Goal: Task Accomplishment & Management: Manage account settings

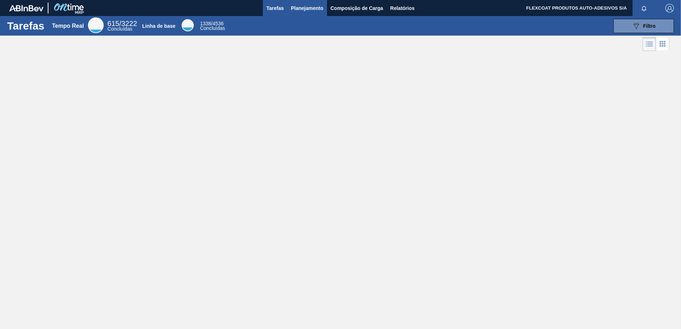
click at [295, 11] on span "Planejamento" at bounding box center [307, 8] width 32 height 9
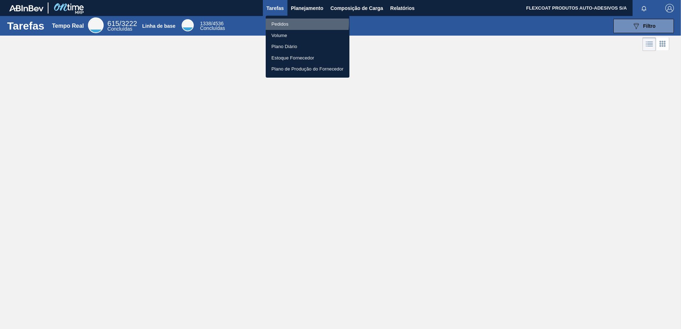
click at [286, 22] on li "Pedidos" at bounding box center [308, 24] width 84 height 11
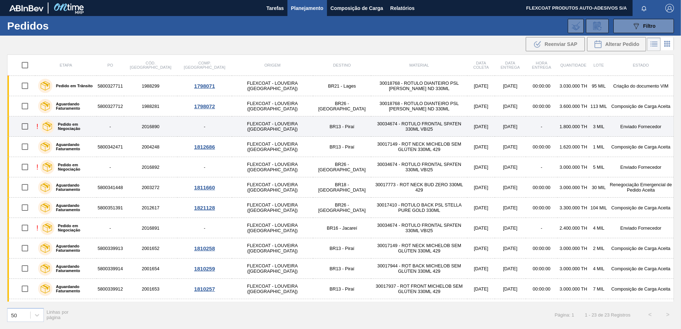
click at [72, 129] on div "Pedido em Negociação" at bounding box center [66, 127] width 57 height 18
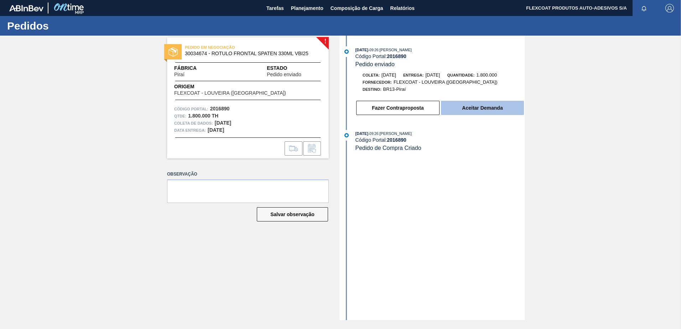
click at [484, 110] on button "Aceitar Demanda" at bounding box center [482, 108] width 83 height 14
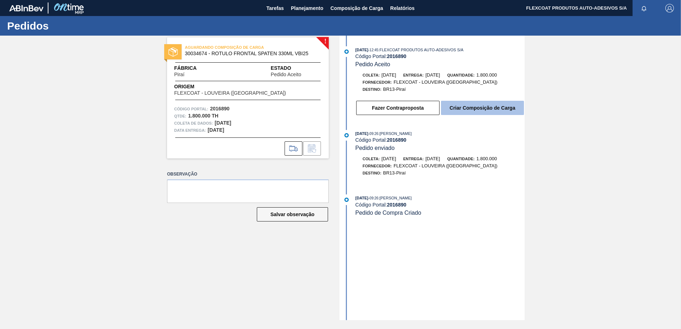
click at [471, 107] on button "Criar Composição de Carga" at bounding box center [482, 108] width 83 height 14
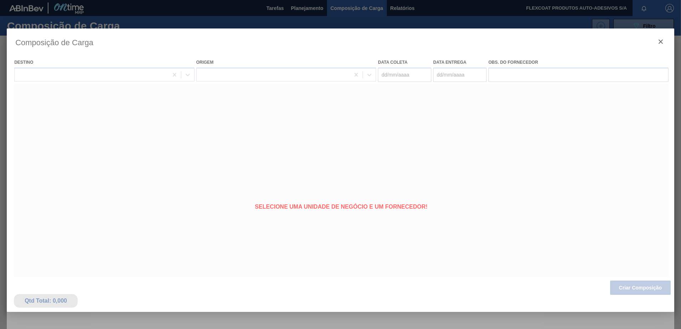
type coleta "[DATE]"
type entrega "[DATE]"
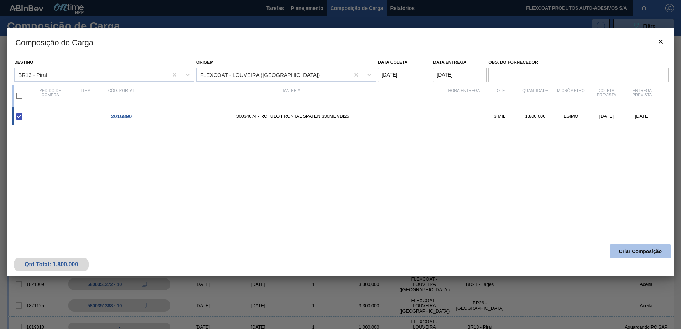
click at [638, 252] on button "Criar Composição" at bounding box center [640, 251] width 61 height 14
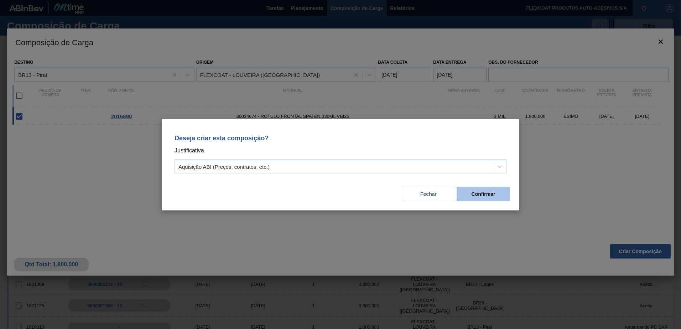
click at [490, 196] on button "Confirmar" at bounding box center [483, 194] width 53 height 14
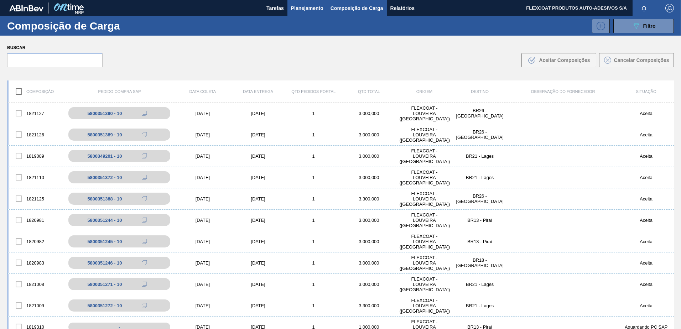
click at [301, 5] on span "Planejamento" at bounding box center [307, 8] width 32 height 9
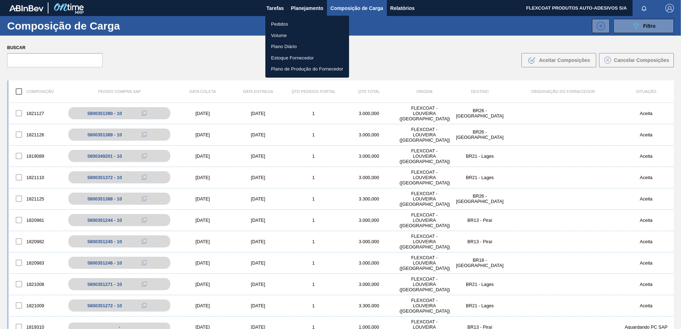
click at [276, 24] on li "Pedidos" at bounding box center [307, 24] width 84 height 11
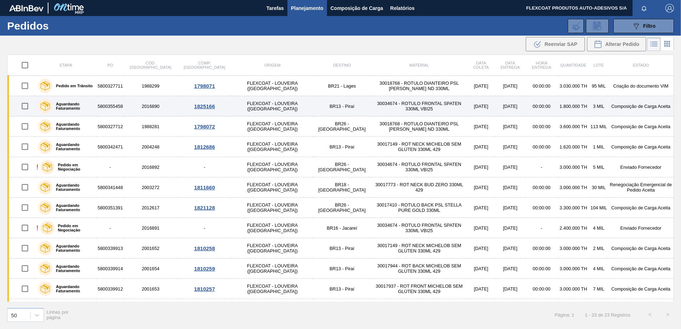
click at [64, 106] on label "Aguardando Faturamento" at bounding box center [72, 106] width 41 height 9
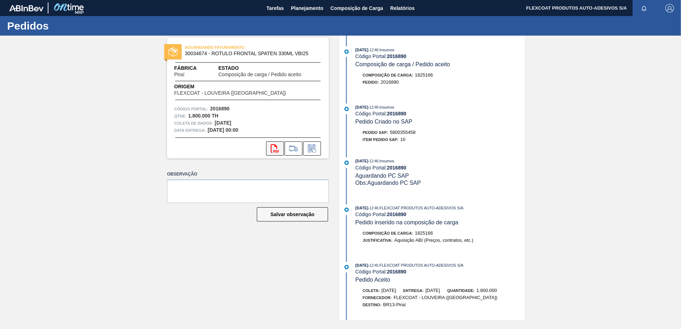
click at [275, 148] on icon "svg{fill:#ff0000}" at bounding box center [275, 148] width 9 height 9
click at [299, 5] on span "Planejamento" at bounding box center [307, 8] width 32 height 9
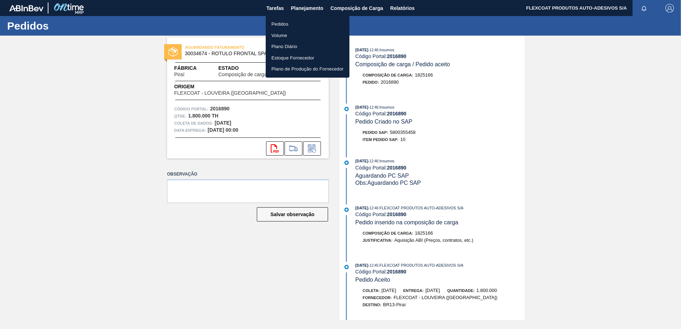
click at [279, 24] on li "Pedidos" at bounding box center [308, 24] width 84 height 11
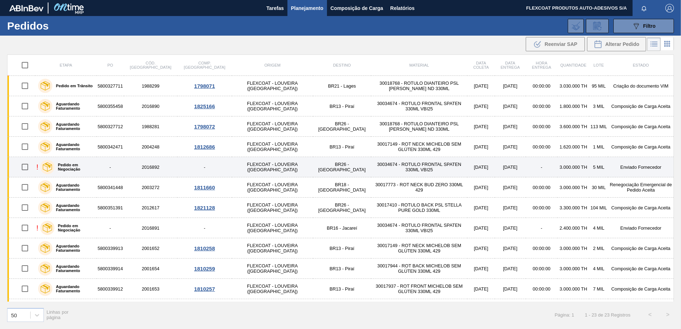
click at [66, 167] on label "Pedido em Negociação" at bounding box center [74, 167] width 39 height 9
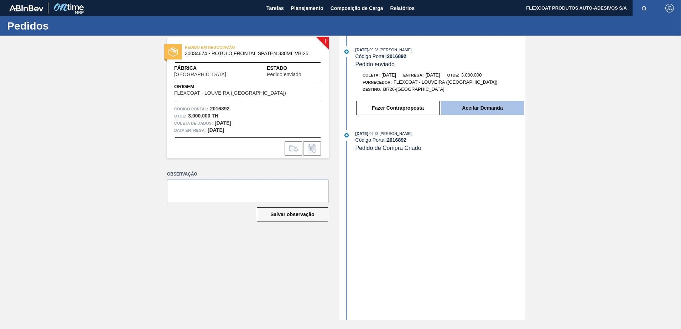
click at [472, 110] on button "Aceitar Demanda" at bounding box center [482, 108] width 83 height 14
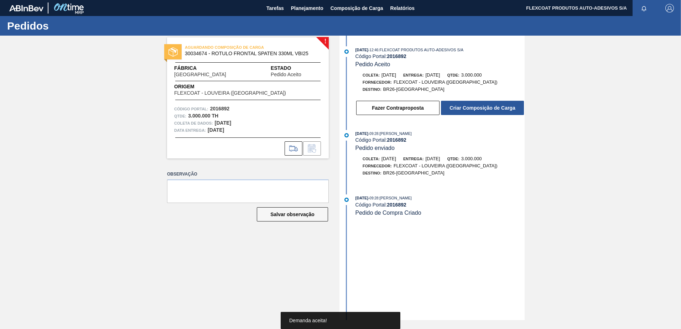
click at [473, 110] on button "Criar Composição de Carga" at bounding box center [482, 108] width 83 height 14
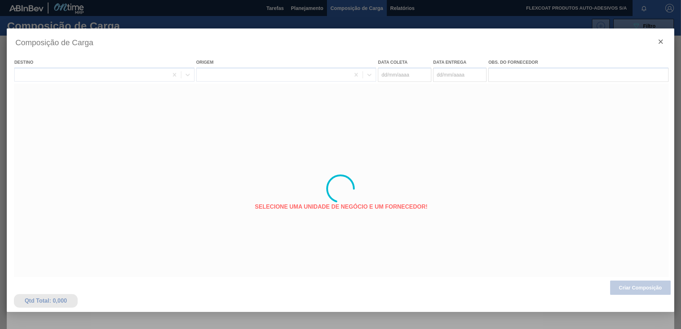
type coleta "05/09/2025"
type entrega "07/09/2025"
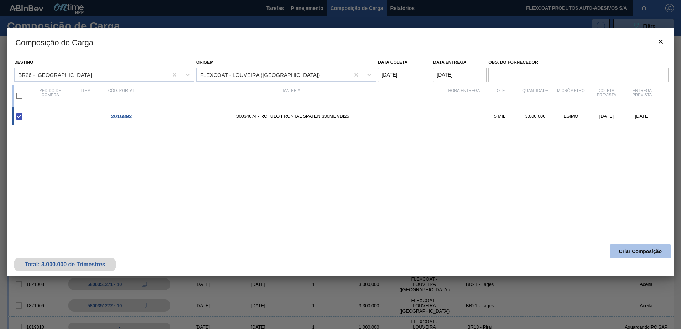
click at [629, 255] on button "Criar Composição" at bounding box center [640, 251] width 61 height 14
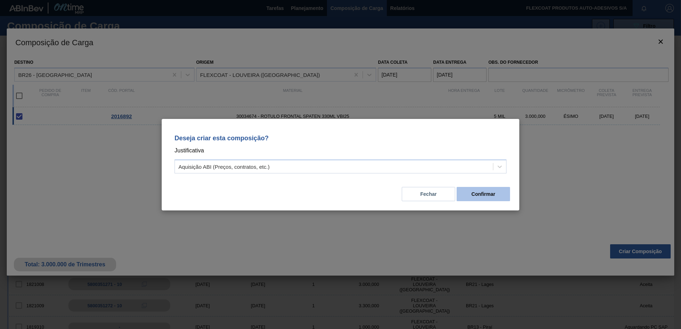
click at [467, 191] on button "Confirmar" at bounding box center [483, 194] width 53 height 14
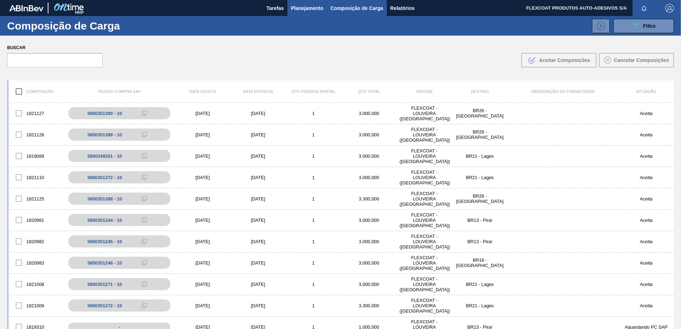
click at [301, 8] on span "Planejamento" at bounding box center [307, 8] width 32 height 9
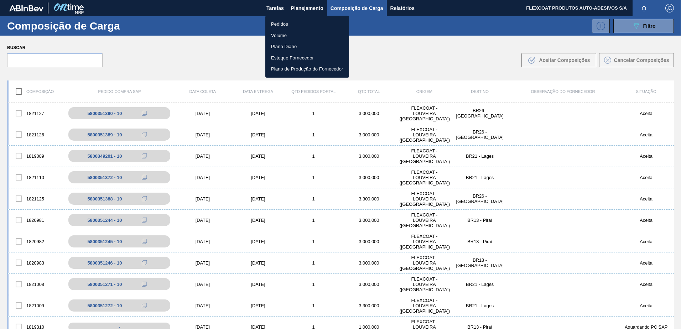
click at [283, 23] on li "Pedidos" at bounding box center [307, 24] width 84 height 11
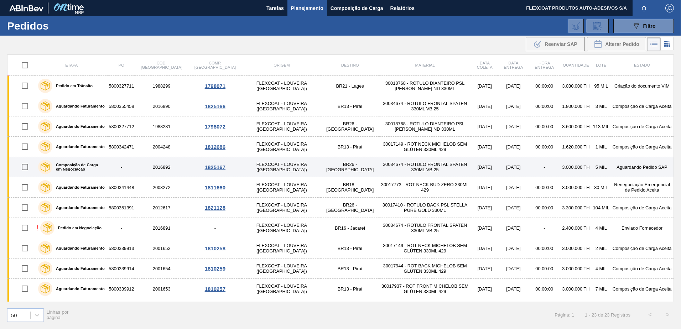
click at [68, 165] on label "Composição de Carga em Negociação" at bounding box center [78, 167] width 52 height 9
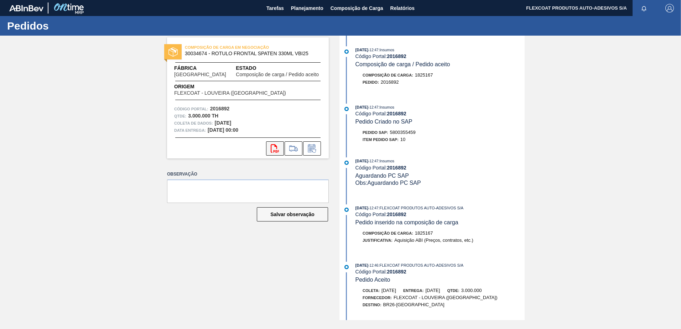
click at [274, 150] on icon "svg{fill:#ff0000}" at bounding box center [275, 148] width 9 height 9
click at [297, 3] on button "Planejamento" at bounding box center [308, 8] width 40 height 16
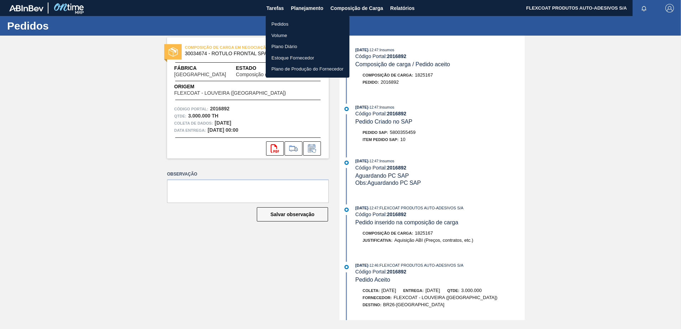
click at [281, 26] on li "Pedidos" at bounding box center [308, 24] width 84 height 11
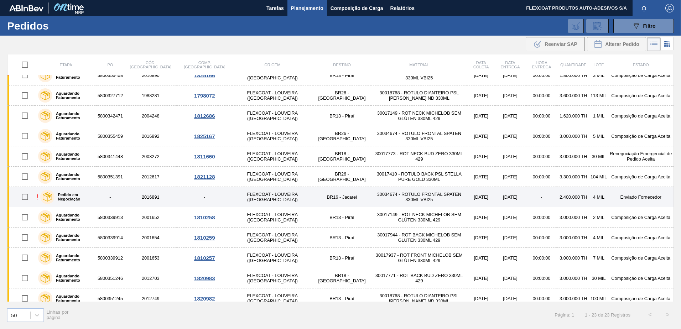
scroll to position [27, 0]
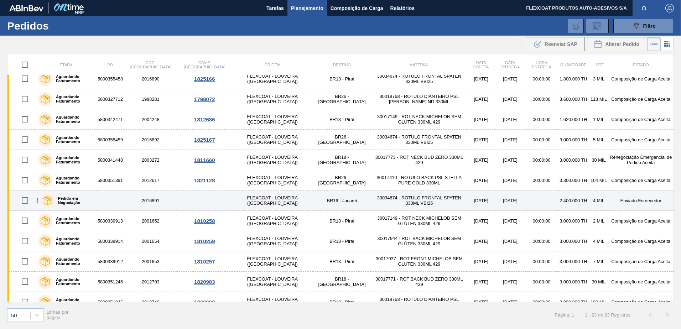
click at [79, 201] on label "Pedido em Negociação" at bounding box center [74, 200] width 39 height 9
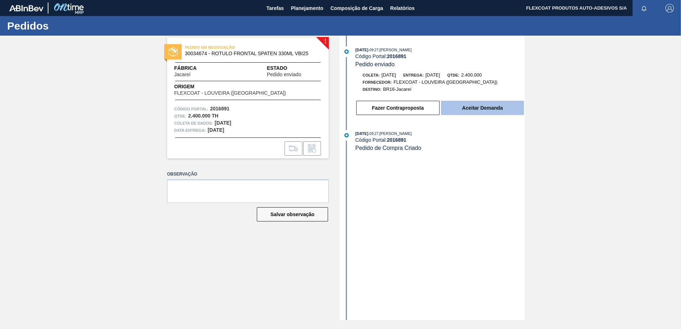
click at [475, 109] on button "Aceitar Demanda" at bounding box center [482, 108] width 83 height 14
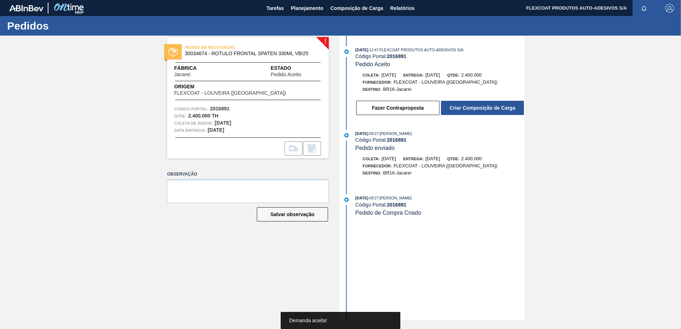
click at [475, 109] on button "Criar Composição de Carga" at bounding box center [482, 108] width 83 height 14
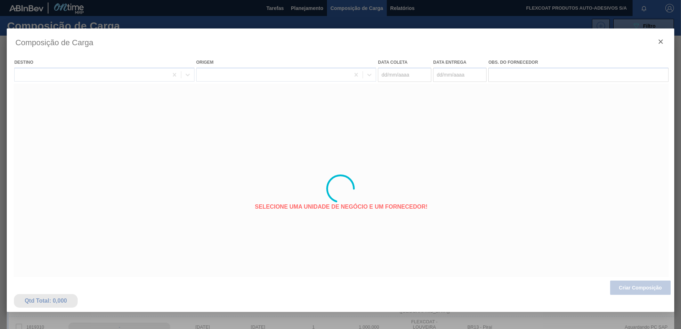
type coleta "09/09/2025"
type entrega "12/09/2025"
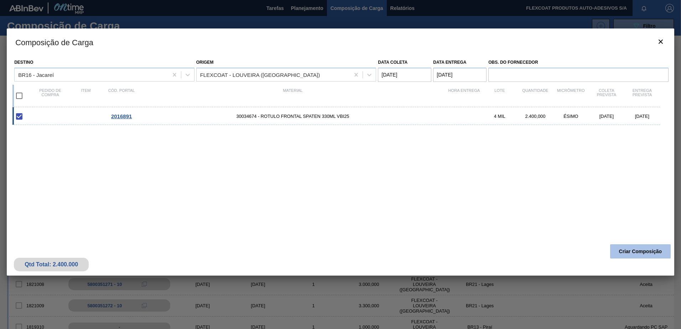
click at [646, 252] on button "Criar Composição" at bounding box center [640, 251] width 61 height 14
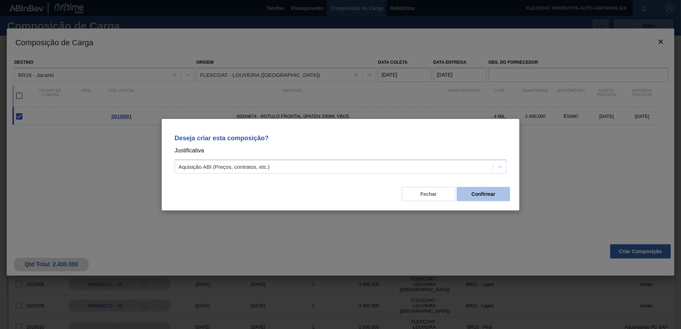
click at [480, 199] on button "Confirmar" at bounding box center [483, 194] width 53 height 14
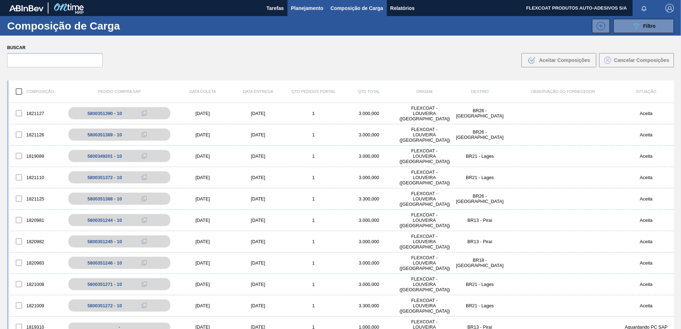
click at [298, 8] on span "Planejamento" at bounding box center [307, 8] width 32 height 9
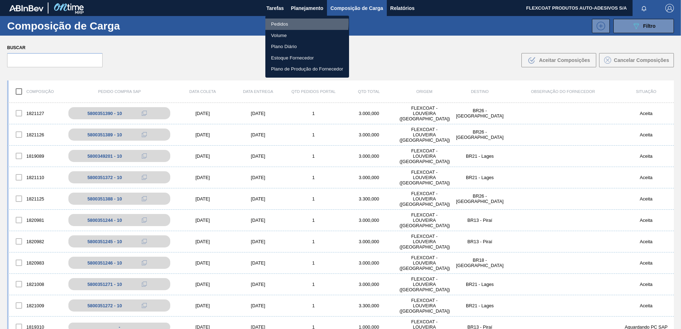
click at [282, 22] on li "Pedidos" at bounding box center [307, 24] width 84 height 11
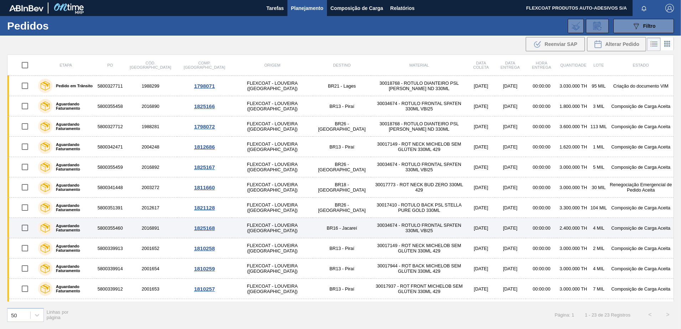
click at [71, 227] on label "Aguardando Faturamento" at bounding box center [72, 228] width 41 height 9
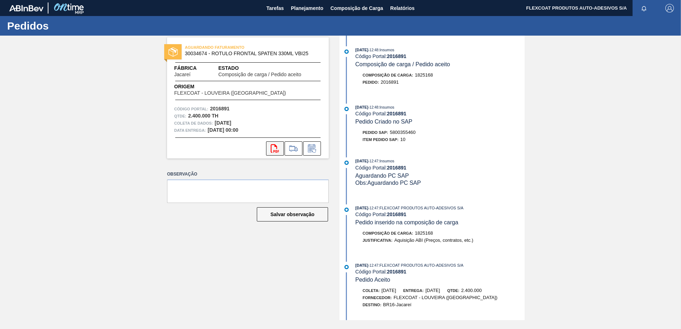
click at [273, 149] on icon "svg{fill:#ff0000}" at bounding box center [275, 148] width 9 height 9
click at [295, 9] on span "Planejamento" at bounding box center [307, 8] width 32 height 9
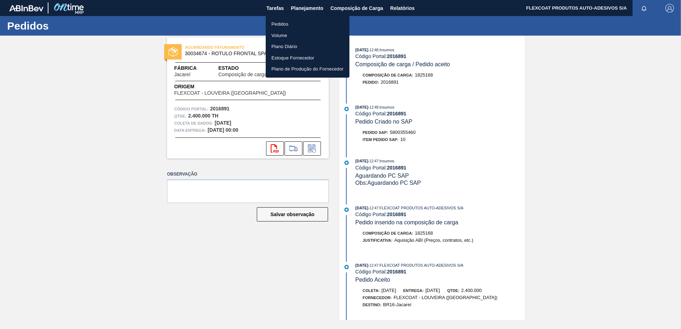
click at [282, 24] on li "Pedidos" at bounding box center [308, 24] width 84 height 11
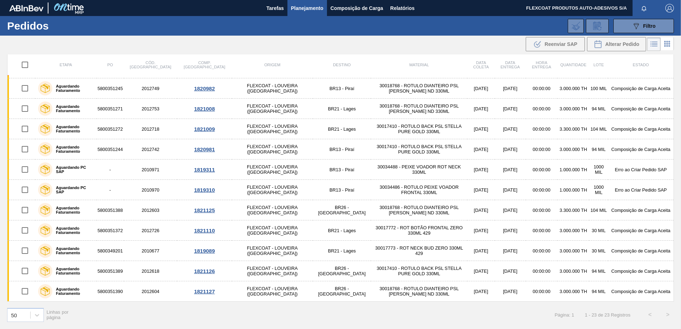
scroll to position [63, 0]
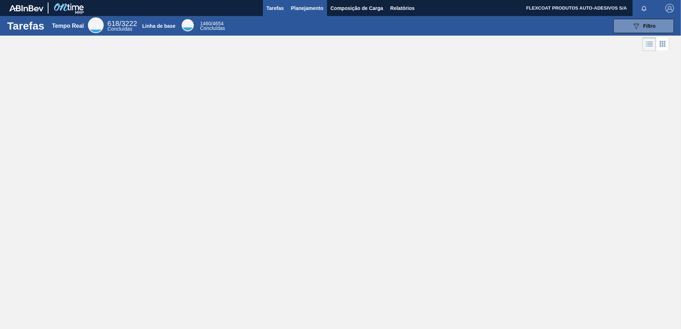
click at [302, 10] on span "Planejamento" at bounding box center [307, 8] width 32 height 9
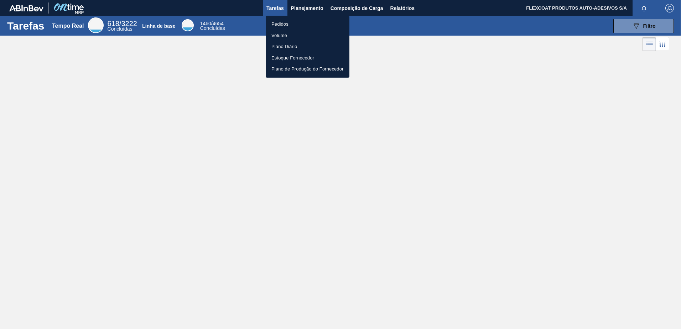
click at [284, 25] on li "Pedidos" at bounding box center [308, 24] width 84 height 11
